Goal: Transaction & Acquisition: Purchase product/service

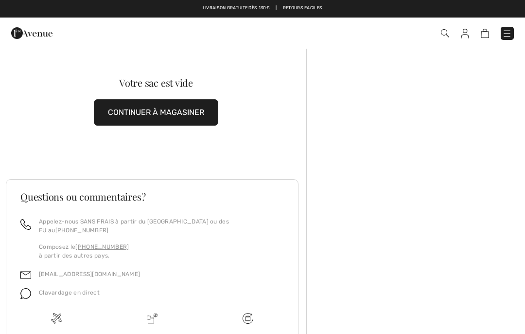
click at [175, 118] on button "CONTINUER À MAGASINER" at bounding box center [156, 112] width 125 height 26
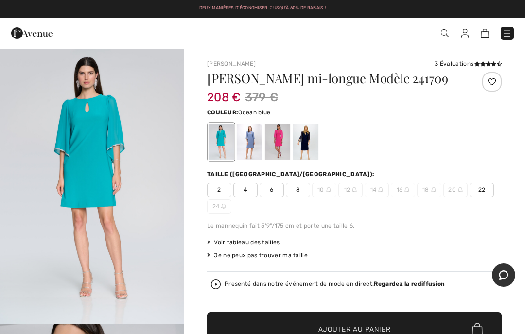
click at [279, 140] on div at bounding box center [277, 142] width 25 height 36
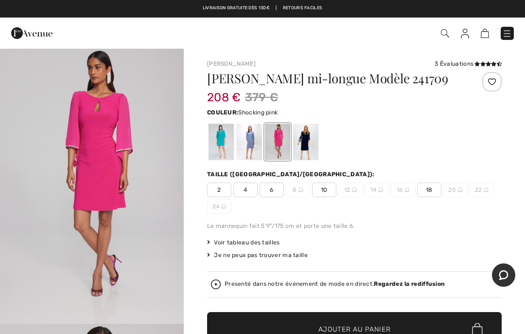
click at [430, 188] on span "18" at bounding box center [429, 189] width 24 height 15
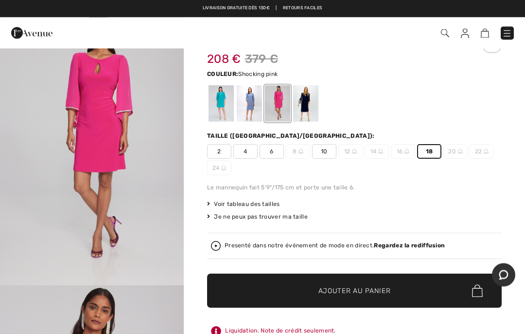
scroll to position [38, 0]
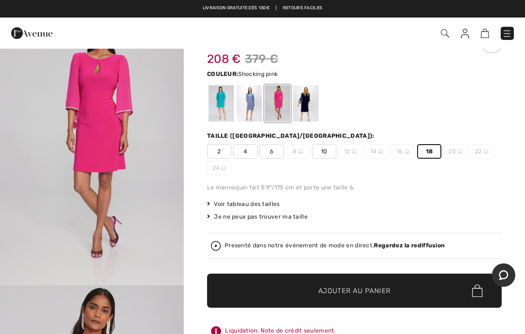
click at [356, 295] on span "Ajouter au panier" at bounding box center [355, 291] width 72 height 10
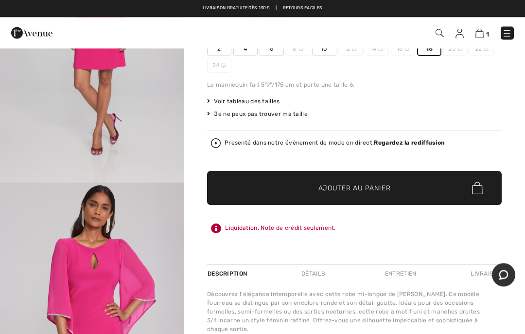
scroll to position [0, 0]
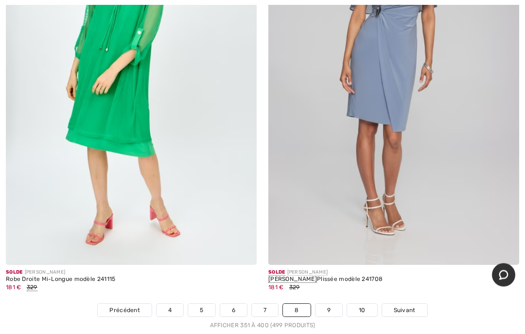
scroll to position [10861, 0]
click at [332, 304] on link "9" at bounding box center [329, 310] width 27 height 13
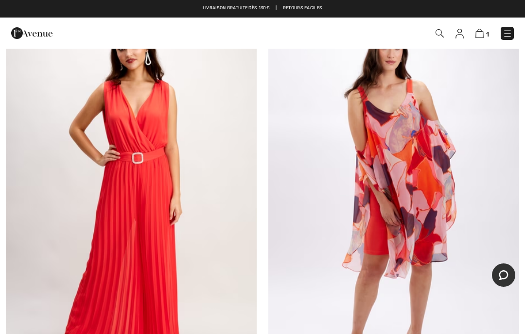
scroll to position [5840, 0]
